Goal: Task Accomplishment & Management: Manage account settings

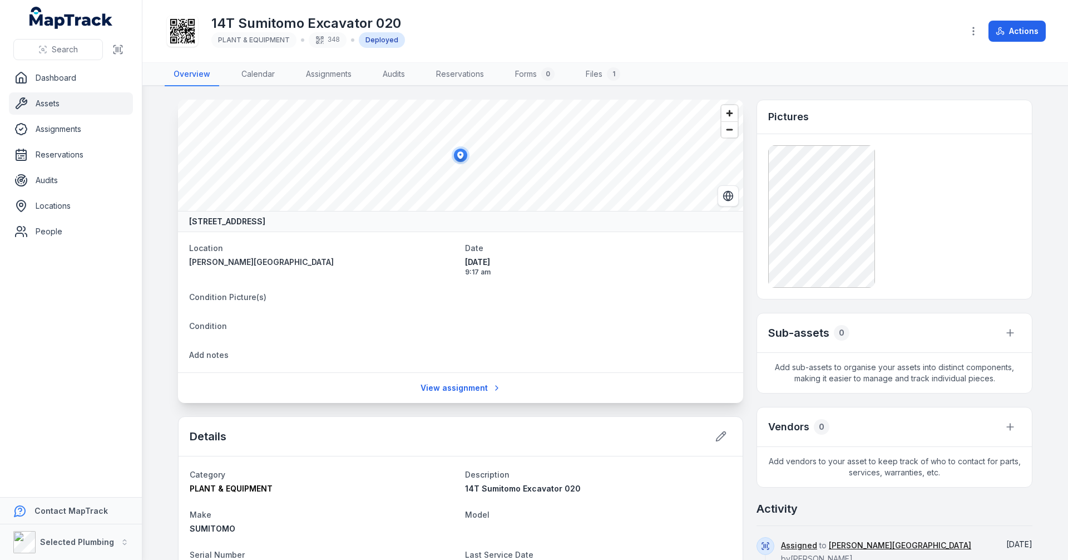
click at [162, 255] on main "[STREET_ADDRESS] Location [PERSON_NAME][GEOGRAPHIC_DATA] Science Building Main …" at bounding box center [605, 322] width 926 height 473
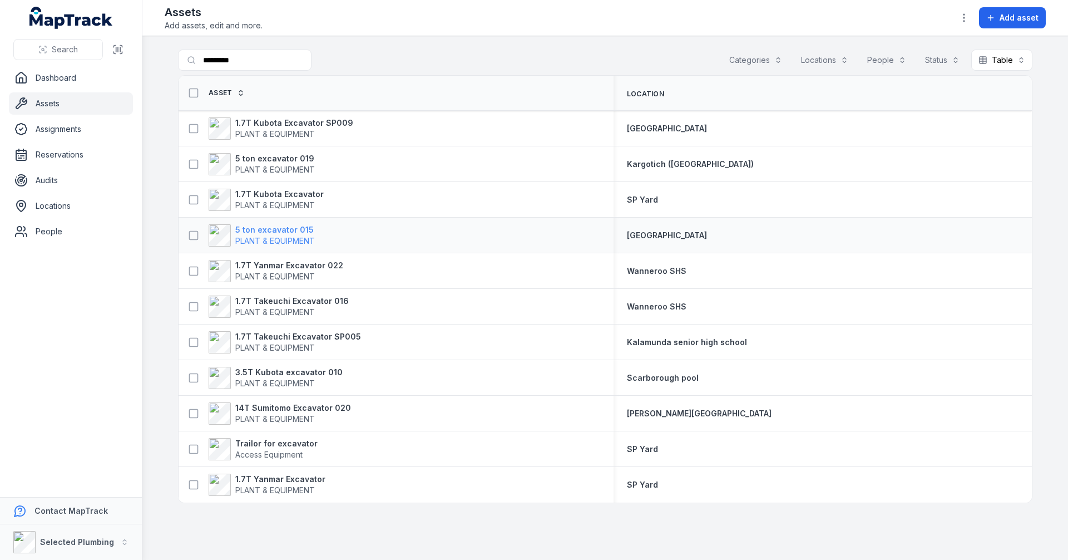
click at [272, 231] on strong "5 ton excavator 015" at bounding box center [275, 229] width 80 height 11
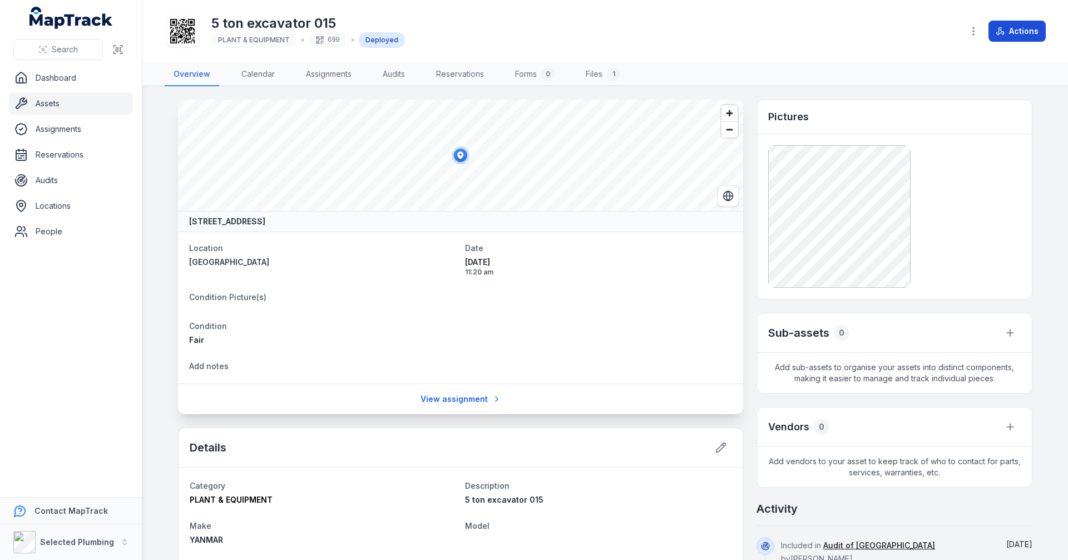
click at [1029, 30] on button "Actions" at bounding box center [1017, 31] width 57 height 21
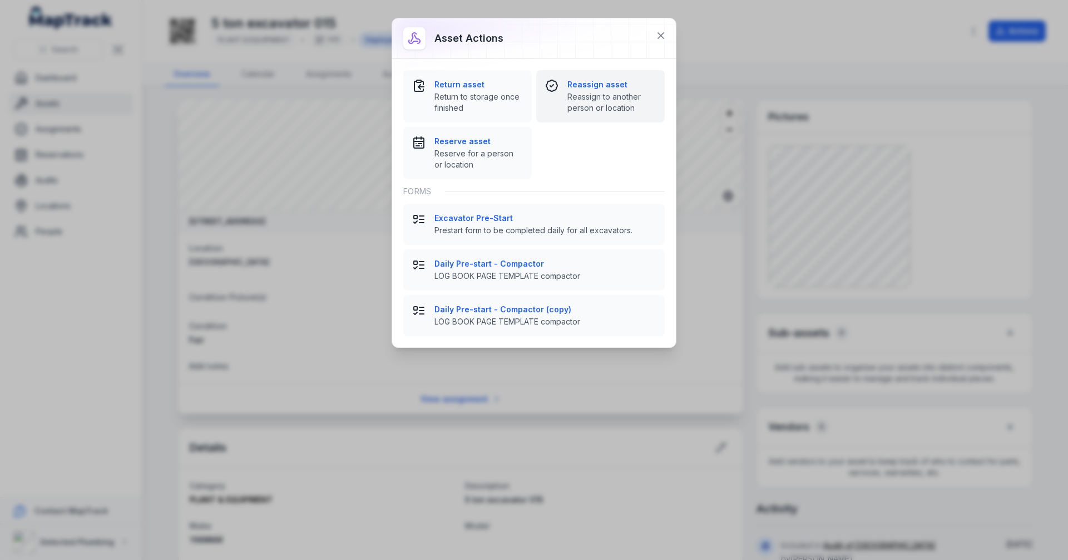
click at [614, 103] on span "Reassign to another person or location" at bounding box center [611, 102] width 88 height 22
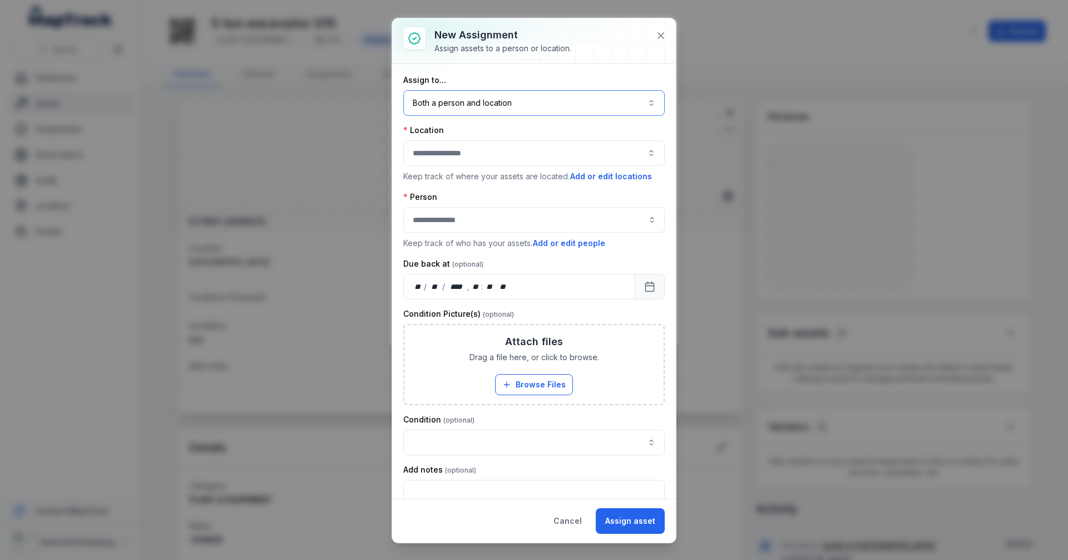
click at [580, 106] on button "Both a person and location ****" at bounding box center [533, 103] width 261 height 26
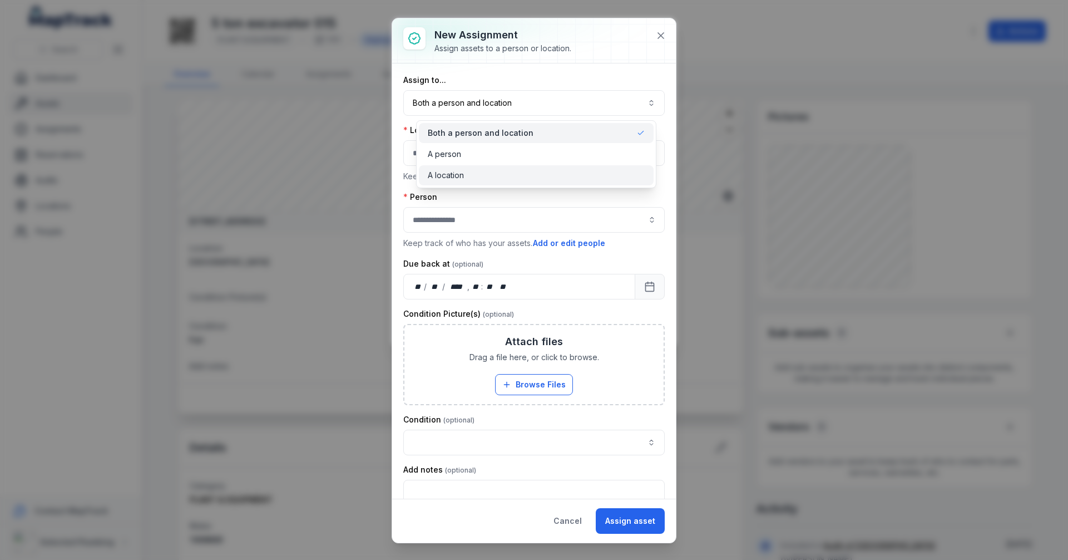
drag, startPoint x: 461, startPoint y: 172, endPoint x: 460, endPoint y: 165, distance: 7.8
click at [461, 173] on span "A location" at bounding box center [446, 175] width 36 height 11
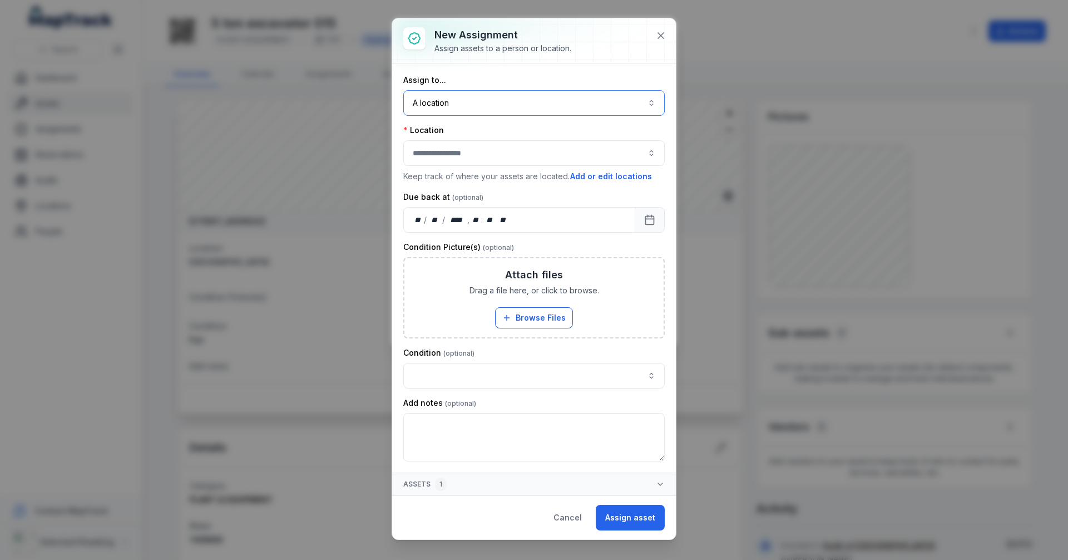
click at [460, 156] on button "button" at bounding box center [533, 153] width 261 height 26
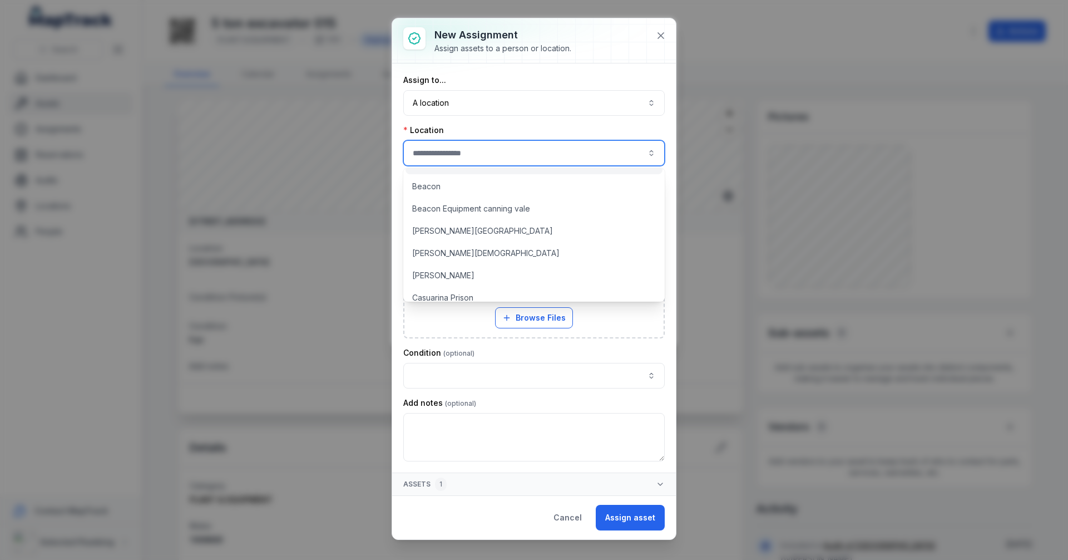
scroll to position [111, 0]
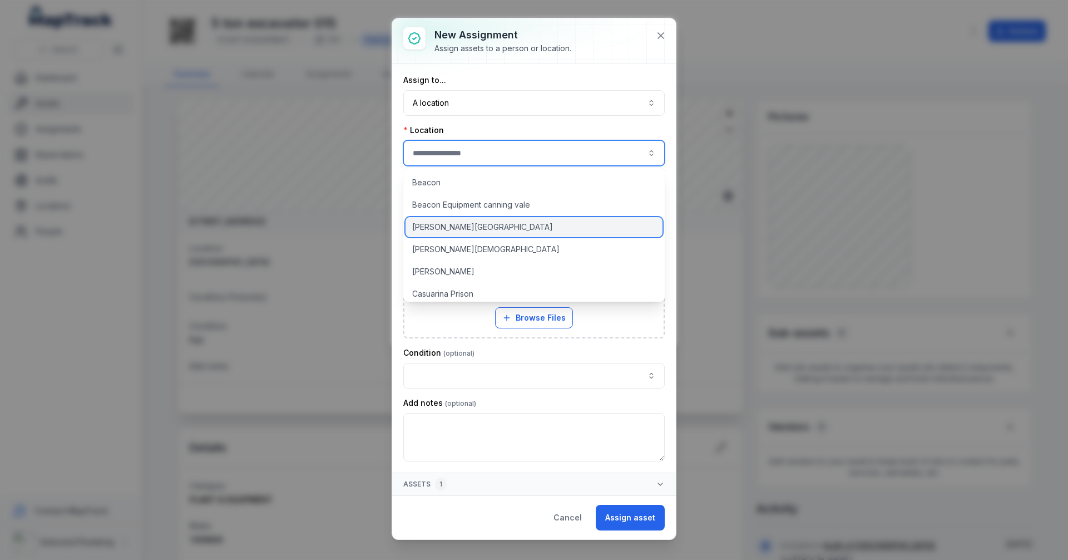
click at [444, 228] on span "[PERSON_NAME][GEOGRAPHIC_DATA]" at bounding box center [482, 226] width 141 height 11
type input "**********"
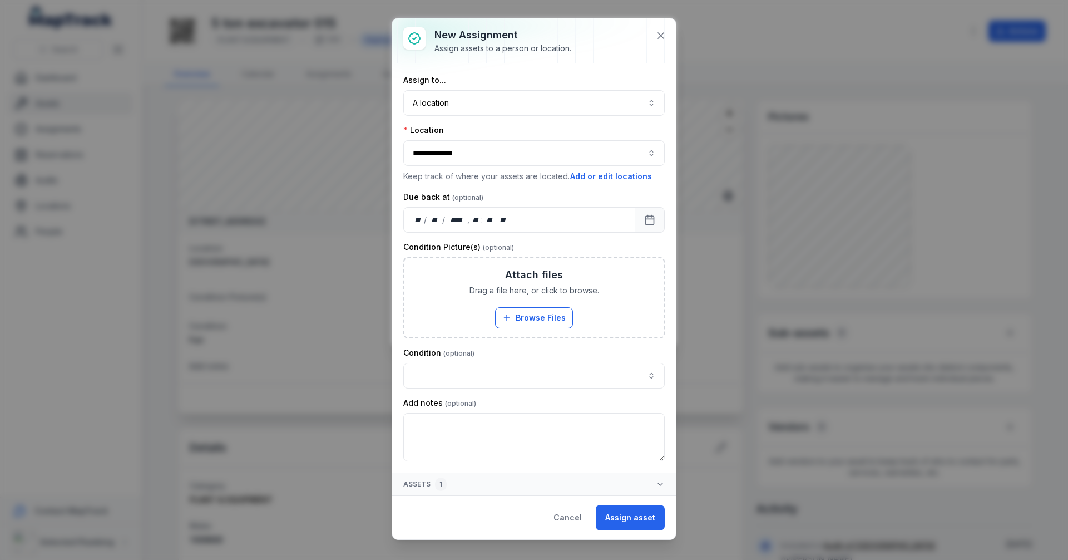
drag, startPoint x: 628, startPoint y: 516, endPoint x: 625, endPoint y: 509, distance: 8.1
click at [628, 516] on button "Assign asset" at bounding box center [630, 518] width 69 height 26
